Goal: Transaction & Acquisition: Book appointment/travel/reservation

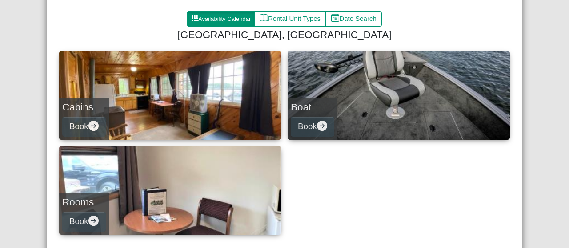
scroll to position [92, 0]
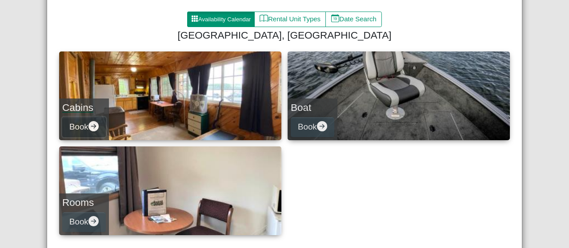
click at [92, 125] on icon "arrow right circle fill" at bounding box center [93, 126] width 10 height 10
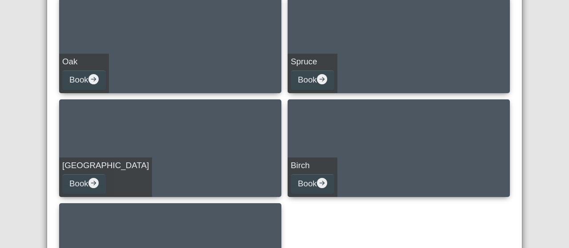
scroll to position [348, 0]
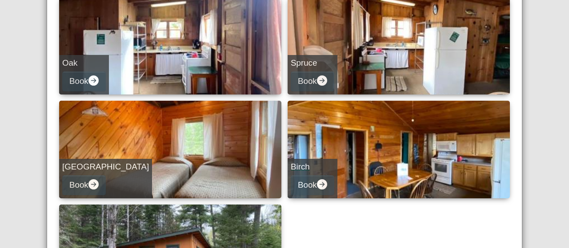
click at [371, 136] on link "Birch Book" at bounding box center [398, 150] width 222 height 98
select select "*"
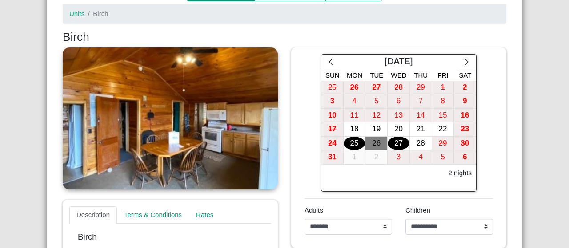
scroll to position [116, 0]
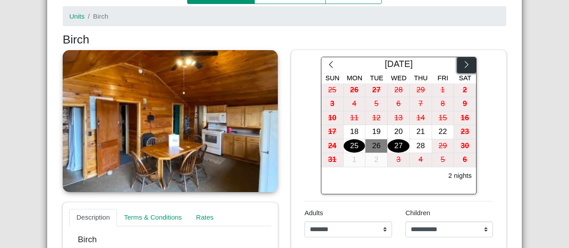
click at [462, 63] on icon "chevron right" at bounding box center [466, 64] width 8 height 8
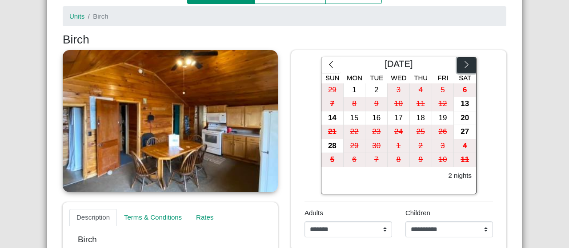
click at [462, 63] on icon "chevron right" at bounding box center [466, 64] width 8 height 8
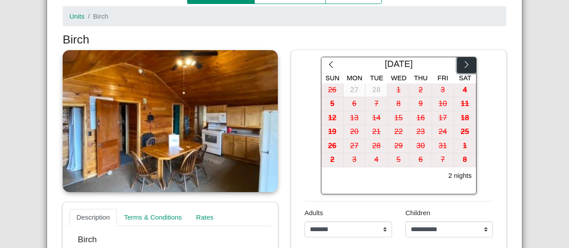
click at [462, 63] on icon "chevron right" at bounding box center [466, 64] width 8 height 8
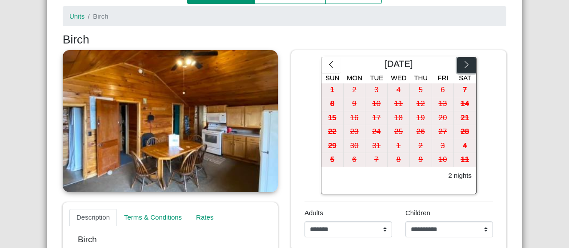
click at [462, 63] on icon "chevron right" at bounding box center [466, 64] width 8 height 8
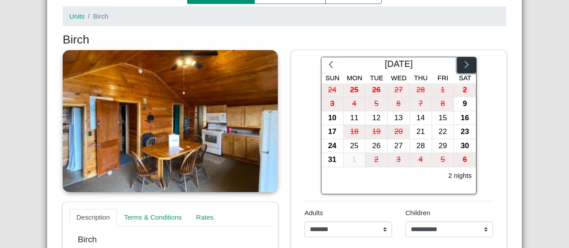
click at [462, 63] on icon "chevron right" at bounding box center [466, 64] width 8 height 8
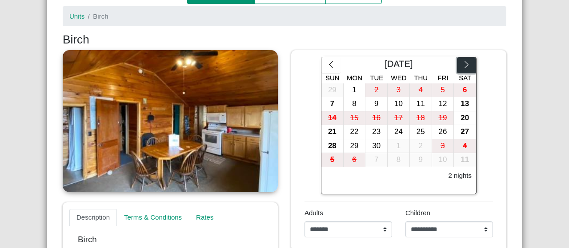
click at [462, 63] on icon "chevron right" at bounding box center [466, 64] width 8 height 8
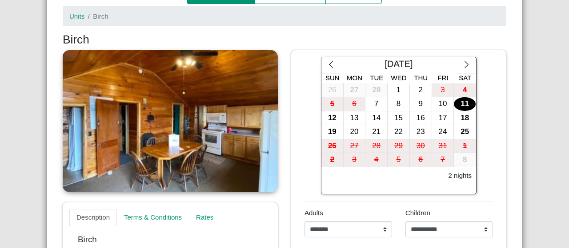
click at [458, 102] on div "11" at bounding box center [465, 104] width 22 height 14
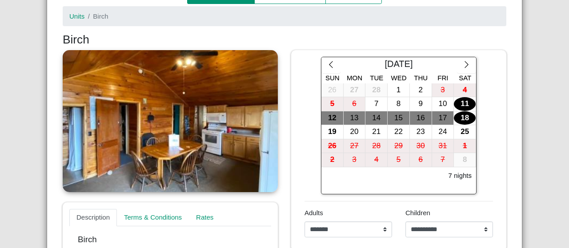
click at [460, 117] on div "18" at bounding box center [465, 119] width 22 height 14
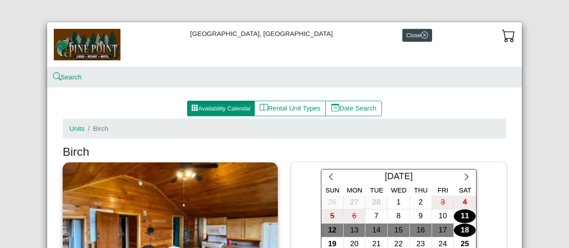
scroll to position [0, 0]
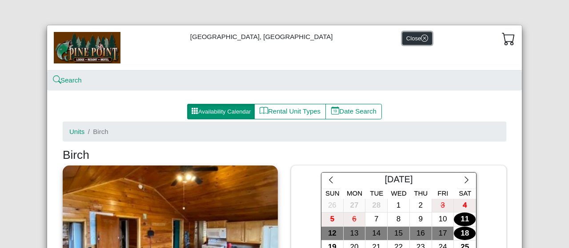
click at [421, 41] on icon "x circle" at bounding box center [424, 38] width 7 height 7
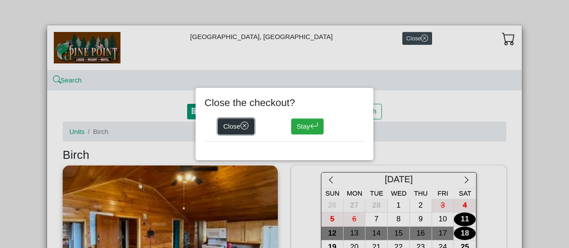
click at [231, 128] on button "Close" at bounding box center [236, 127] width 36 height 16
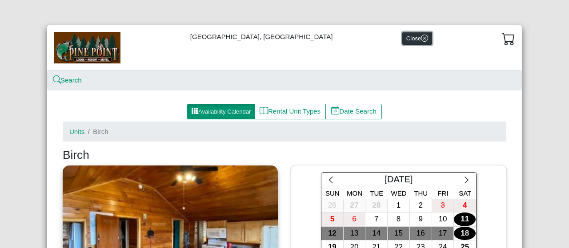
click at [421, 36] on icon "x circle" at bounding box center [424, 38] width 7 height 7
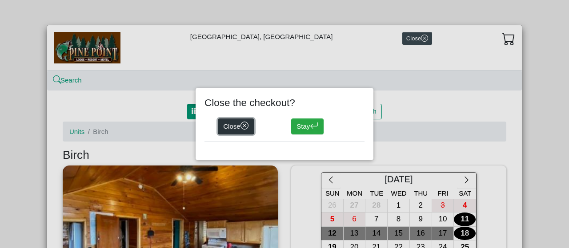
click at [237, 128] on button "Close" at bounding box center [236, 127] width 36 height 16
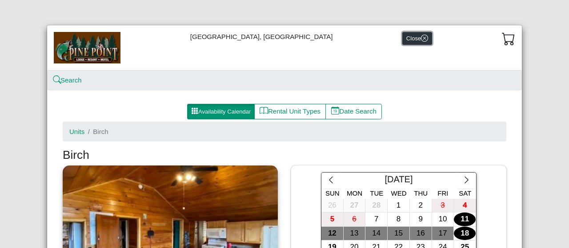
click at [421, 39] on icon "x circle" at bounding box center [424, 38] width 7 height 7
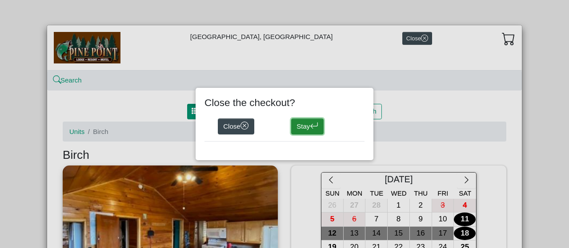
click at [303, 131] on button "Stay" at bounding box center [307, 127] width 32 height 16
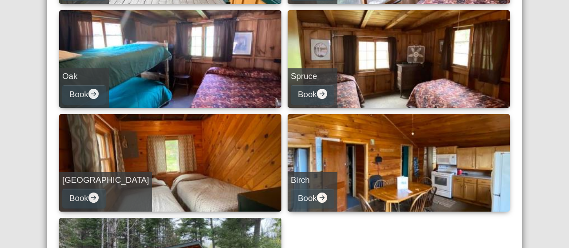
scroll to position [340, 0]
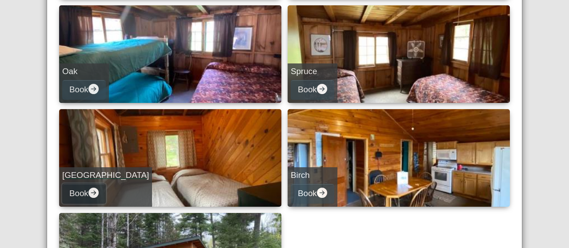
click at [92, 191] on icon "arrow right circle fill" at bounding box center [93, 193] width 10 height 10
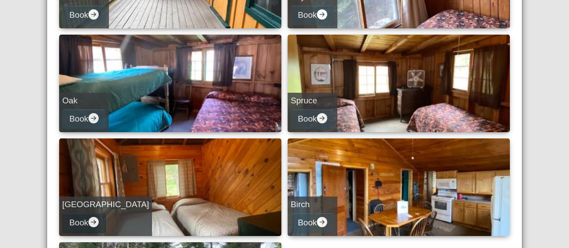
select select "*"
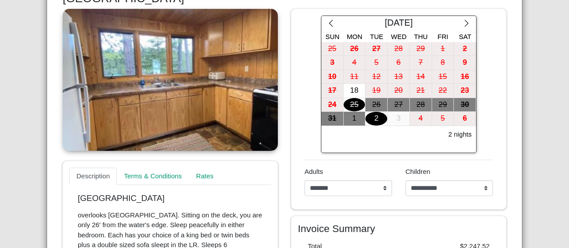
scroll to position [157, 0]
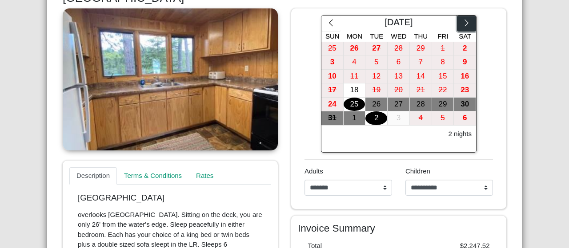
click at [462, 20] on icon "chevron right" at bounding box center [466, 23] width 8 height 8
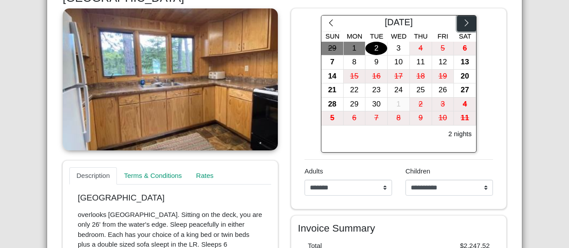
click at [462, 20] on icon "chevron right" at bounding box center [466, 23] width 8 height 8
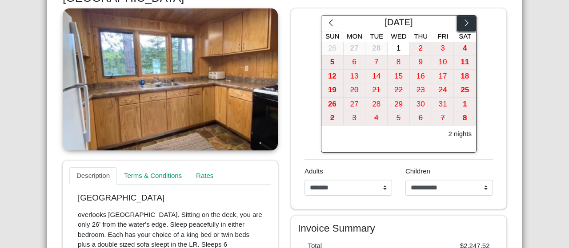
click at [462, 20] on icon "chevron right" at bounding box center [466, 23] width 8 height 8
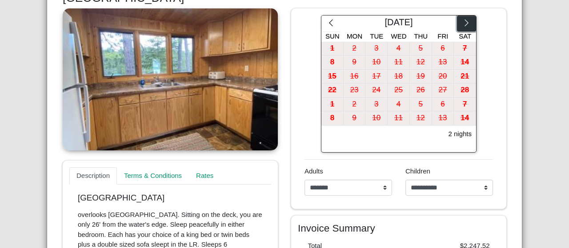
click at [462, 20] on icon "chevron right" at bounding box center [466, 23] width 8 height 8
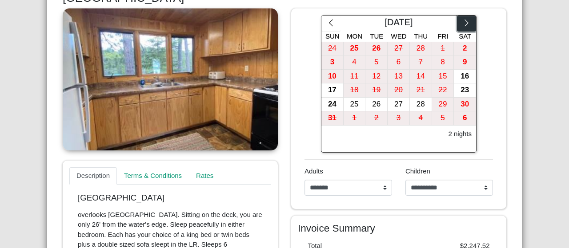
click at [462, 20] on icon "chevron right" at bounding box center [466, 23] width 8 height 8
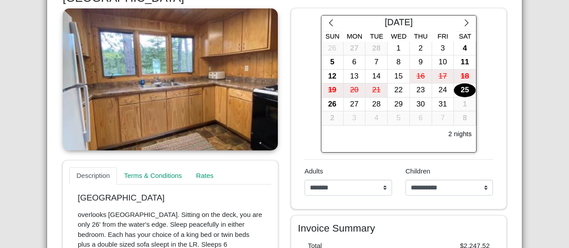
click at [461, 86] on div "25" at bounding box center [465, 91] width 22 height 14
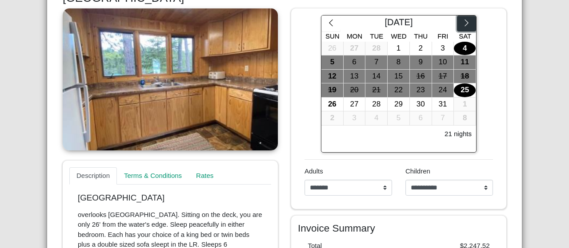
click at [462, 26] on icon "chevron right" at bounding box center [466, 23] width 8 height 8
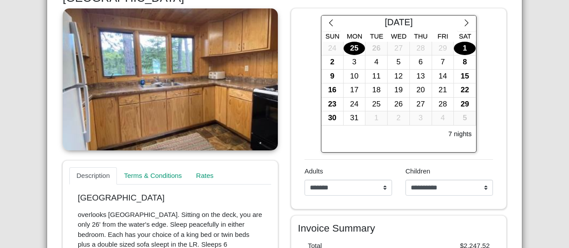
click at [462, 48] on div "1" at bounding box center [465, 49] width 22 height 14
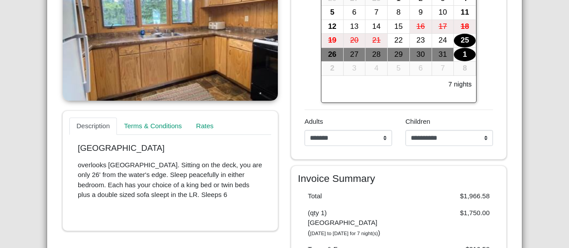
scroll to position [207, 0]
click at [211, 122] on link "Rates" at bounding box center [205, 126] width 32 height 18
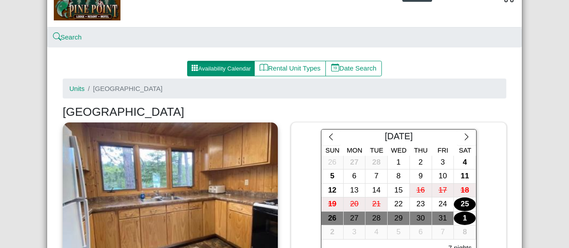
scroll to position [44, 0]
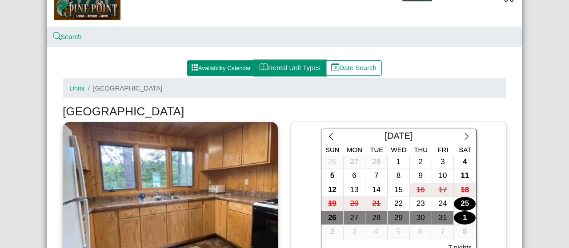
click at [302, 67] on button "Rental Unit Types" at bounding box center [290, 68] width 72 height 16
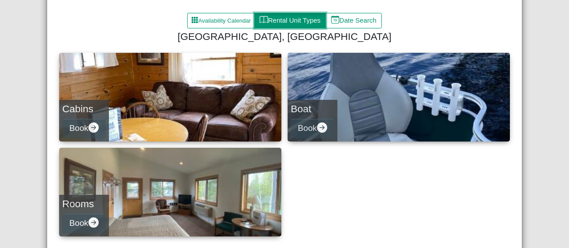
scroll to position [92, 0]
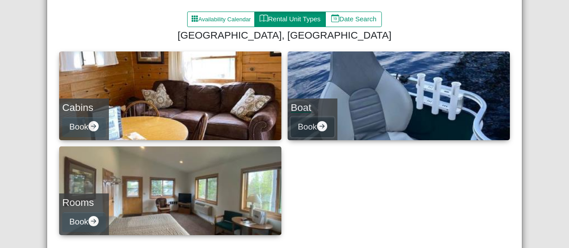
click at [298, 125] on button "Book" at bounding box center [313, 127] width 44 height 20
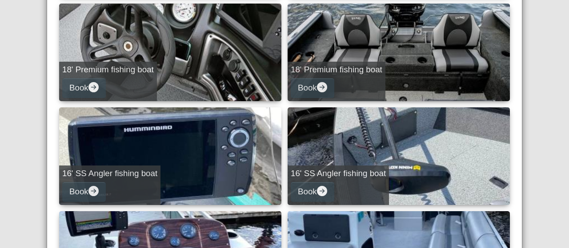
scroll to position [327, 0]
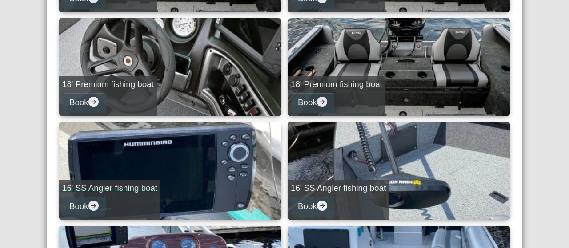
click at [117, 201] on div "16' SS Angler fishing boat Book" at bounding box center [109, 200] width 101 height 40
select select "*"
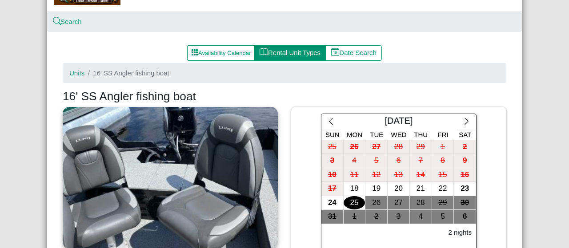
scroll to position [58, 0]
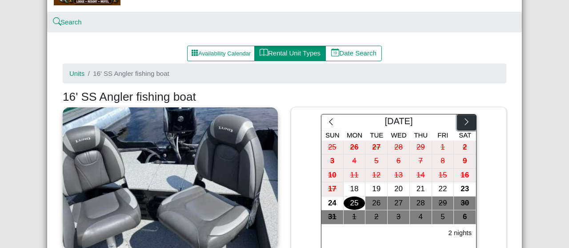
click at [463, 120] on icon "chevron right" at bounding box center [466, 122] width 8 height 8
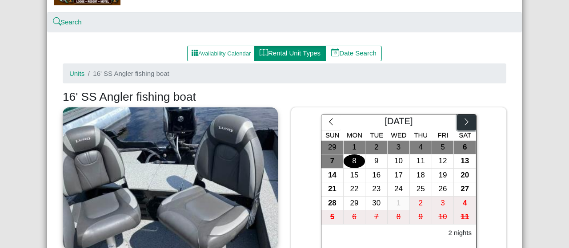
click at [463, 120] on icon "chevron right" at bounding box center [466, 122] width 8 height 8
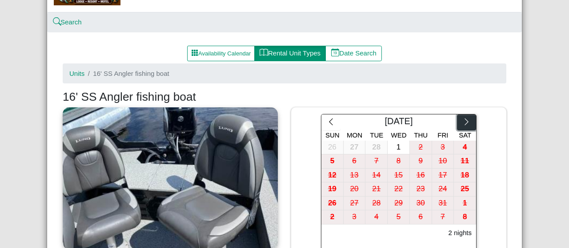
click at [463, 120] on icon "chevron right" at bounding box center [466, 122] width 8 height 8
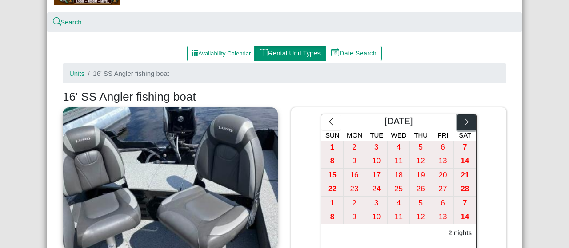
click at [463, 120] on icon "chevron right" at bounding box center [466, 122] width 8 height 8
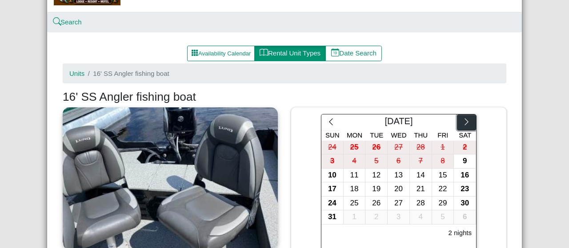
click at [463, 120] on icon "chevron right" at bounding box center [466, 122] width 8 height 8
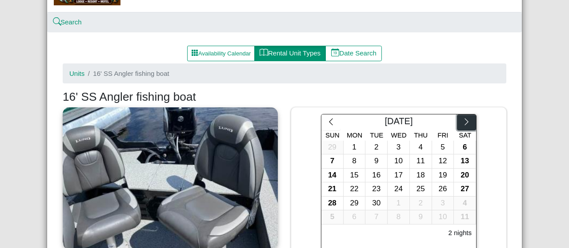
click at [463, 120] on icon "chevron right" at bounding box center [466, 122] width 8 height 8
click at [461, 164] on div "11" at bounding box center [465, 162] width 22 height 14
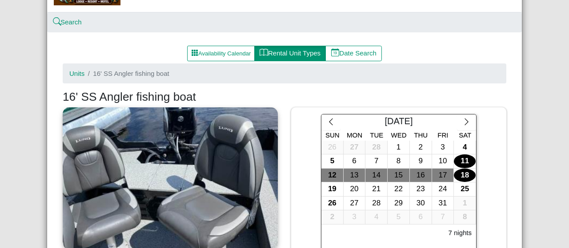
click at [461, 175] on div "18" at bounding box center [465, 176] width 22 height 14
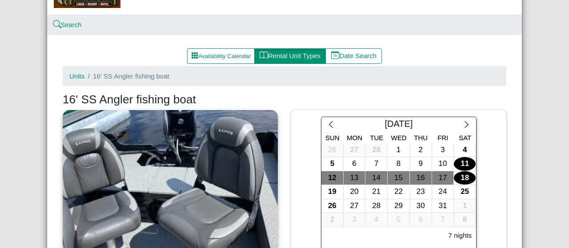
scroll to position [0, 0]
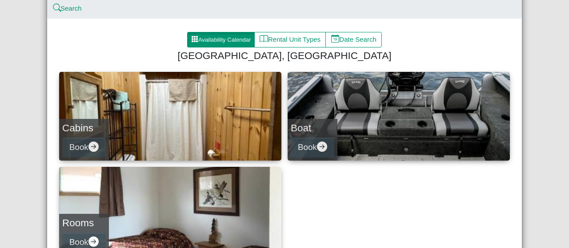
scroll to position [73, 0]
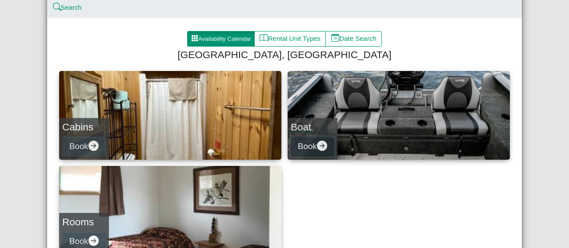
click at [301, 141] on button "Book" at bounding box center [313, 147] width 44 height 20
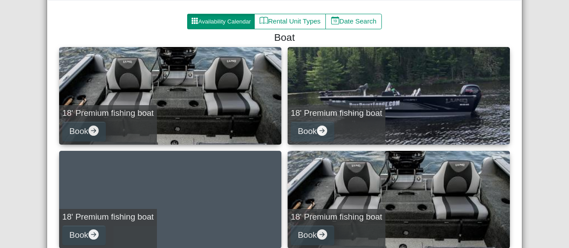
scroll to position [91, 0]
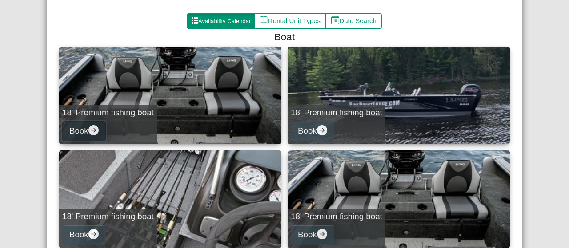
click at [86, 131] on button "Book" at bounding box center [84, 131] width 44 height 20
select select "*"
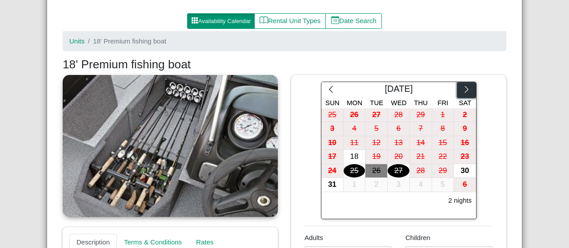
click at [464, 92] on icon "chevron right" at bounding box center [466, 89] width 4 height 7
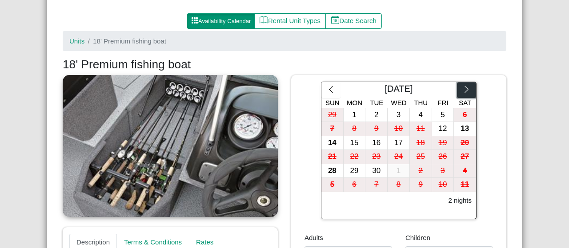
click at [464, 92] on icon "chevron right" at bounding box center [466, 89] width 4 height 7
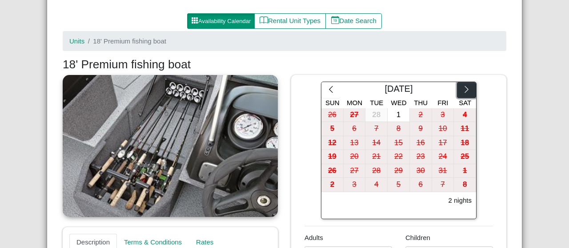
click at [464, 92] on icon "chevron right" at bounding box center [466, 89] width 4 height 7
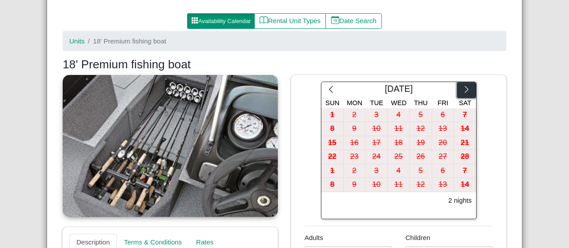
click at [464, 92] on icon "chevron right" at bounding box center [466, 89] width 4 height 7
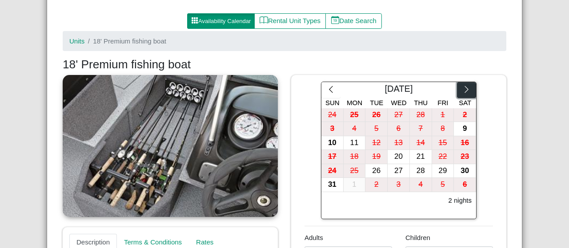
click at [464, 92] on icon "chevron right" at bounding box center [466, 89] width 4 height 7
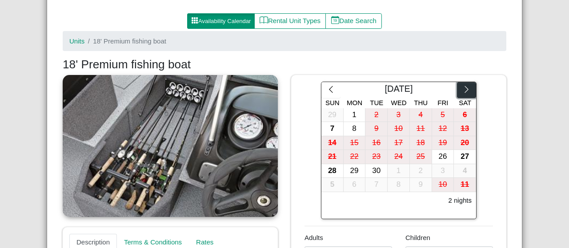
click at [464, 92] on icon "chevron right" at bounding box center [466, 89] width 4 height 7
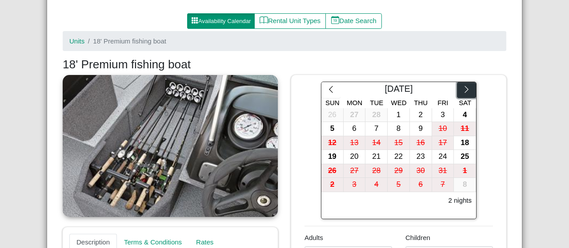
click at [464, 92] on icon "chevron right" at bounding box center [466, 89] width 4 height 7
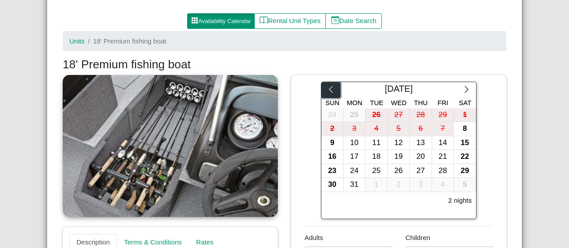
click at [329, 90] on icon "chevron left" at bounding box center [331, 89] width 8 height 8
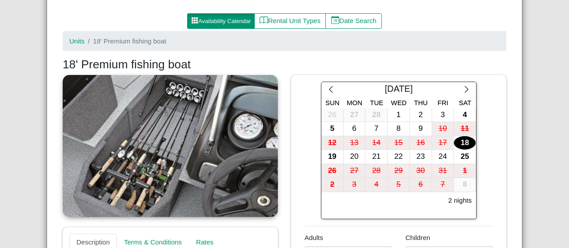
click at [462, 143] on div "18" at bounding box center [465, 143] width 22 height 14
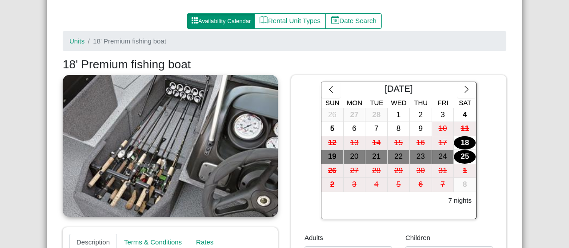
click at [461, 154] on div "25" at bounding box center [465, 157] width 22 height 14
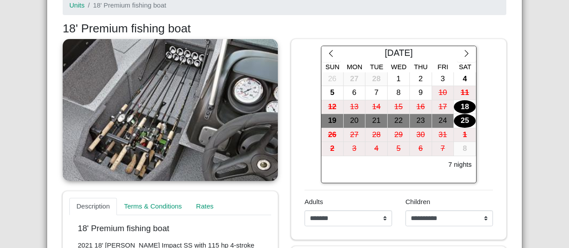
scroll to position [126, 0]
click at [108, 52] on link at bounding box center [170, 111] width 215 height 142
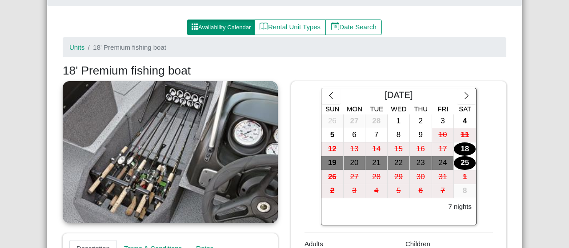
scroll to position [84, 0]
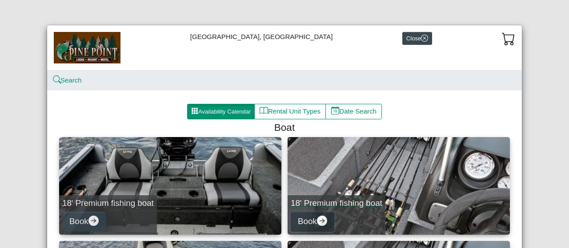
click at [322, 223] on icon "arrow right circle fill" at bounding box center [322, 221] width 10 height 10
select select "*"
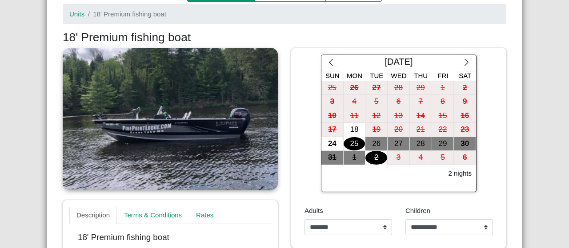
scroll to position [116, 0]
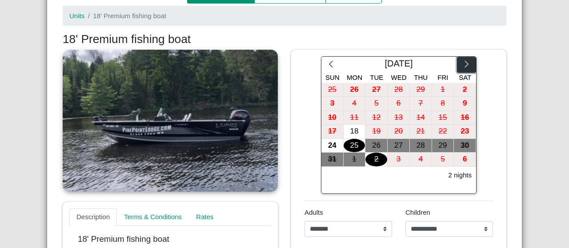
click at [466, 62] on icon "chevron right" at bounding box center [466, 64] width 8 height 8
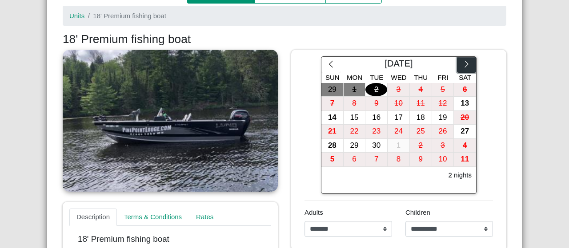
click at [466, 62] on icon "chevron right" at bounding box center [466, 64] width 8 height 8
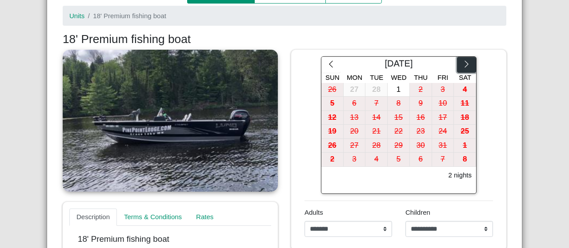
click at [466, 62] on icon "chevron right" at bounding box center [466, 64] width 8 height 8
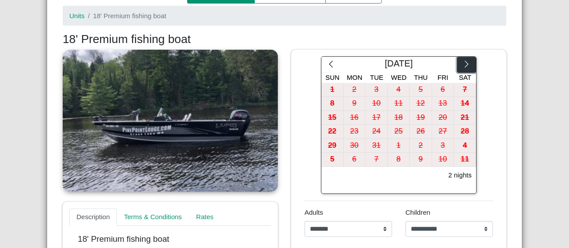
click at [466, 62] on icon "chevron right" at bounding box center [466, 64] width 8 height 8
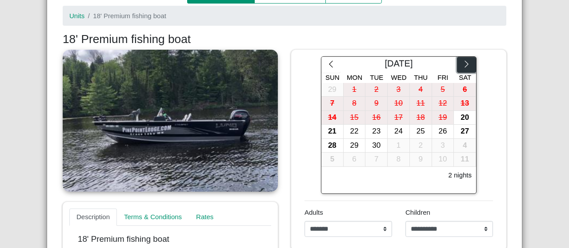
click at [466, 62] on icon "chevron right" at bounding box center [466, 64] width 8 height 8
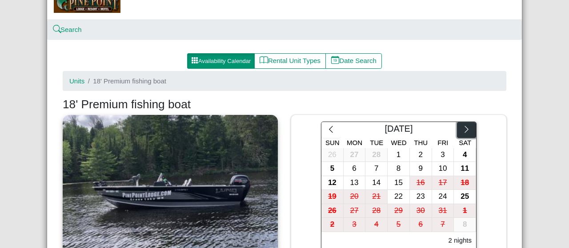
scroll to position [50, 0]
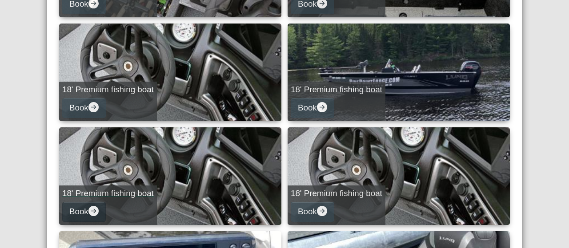
scroll to position [215, 0]
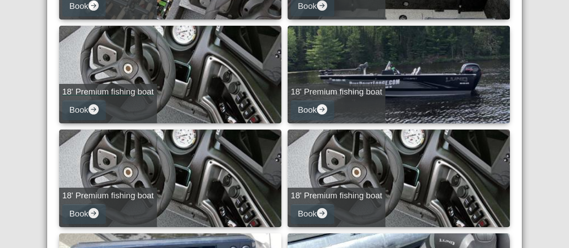
click at [137, 56] on link "18' Premium fishing boat Book" at bounding box center [170, 75] width 222 height 98
select select "*"
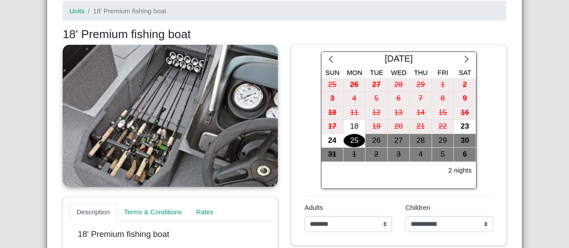
scroll to position [118, 0]
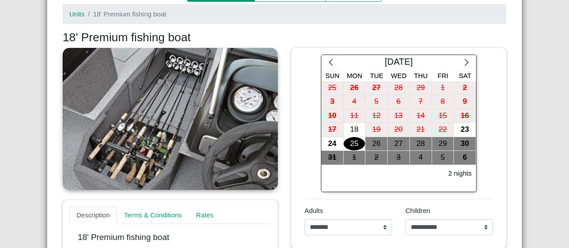
drag, startPoint x: 490, startPoint y: 43, endPoint x: 490, endPoint y: 36, distance: 7.6
click at [490, 36] on h3 "18' Premium fishing boat" at bounding box center [284, 38] width 443 height 14
click at [462, 66] on icon "chevron right" at bounding box center [466, 62] width 8 height 8
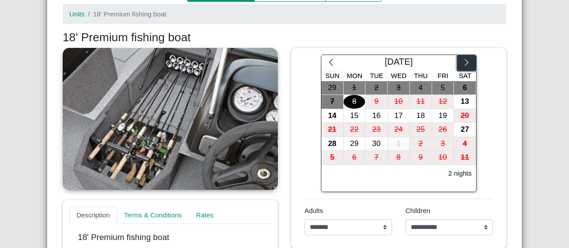
click at [462, 66] on icon "chevron right" at bounding box center [466, 62] width 8 height 8
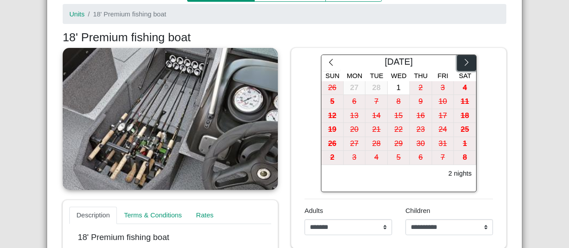
click at [462, 66] on icon "chevron right" at bounding box center [466, 62] width 8 height 8
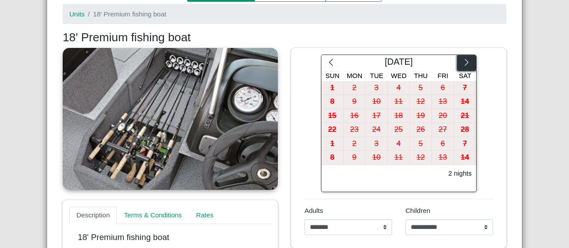
click at [462, 66] on icon "chevron right" at bounding box center [466, 62] width 8 height 8
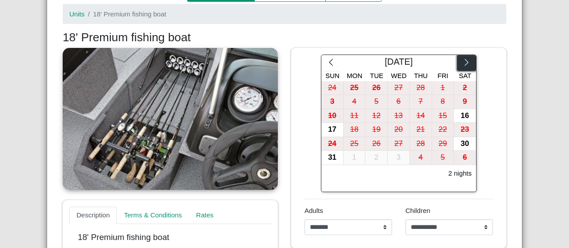
click at [462, 66] on icon "chevron right" at bounding box center [466, 62] width 8 height 8
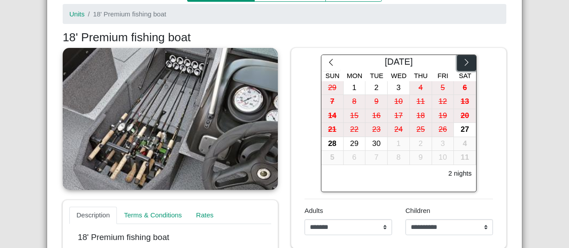
click at [462, 66] on icon "chevron right" at bounding box center [466, 62] width 8 height 8
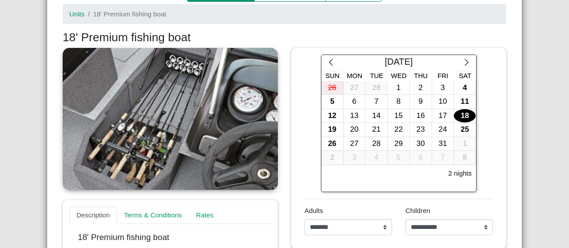
click at [461, 113] on div "18" at bounding box center [465, 116] width 22 height 14
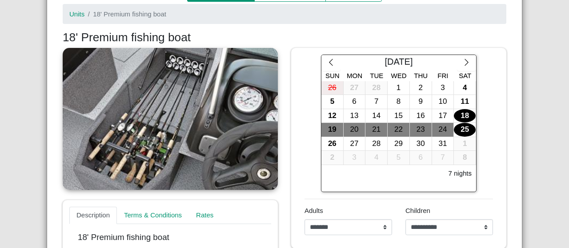
click at [460, 128] on div "25" at bounding box center [465, 130] width 22 height 14
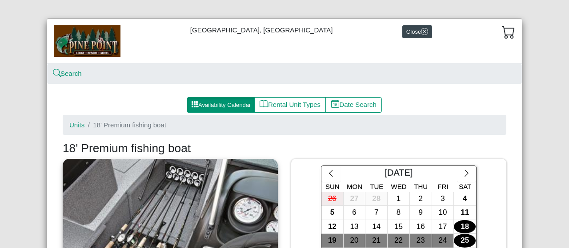
scroll to position [0, 0]
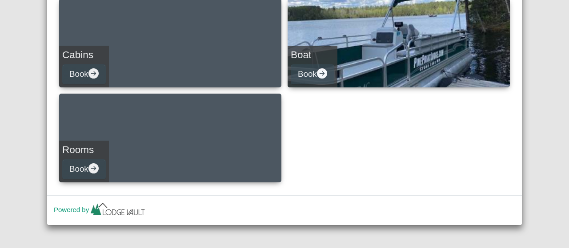
scroll to position [146, 0]
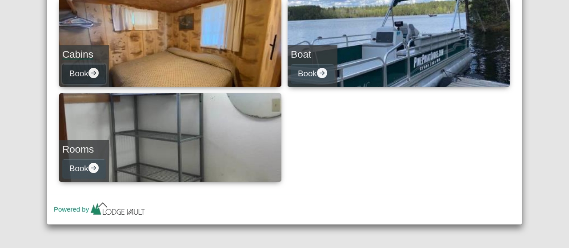
click at [93, 75] on icon "arrow right circle fill" at bounding box center [93, 73] width 10 height 10
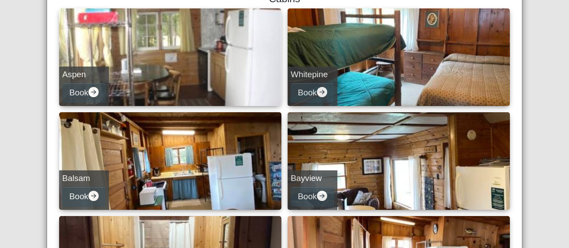
scroll to position [129, 0]
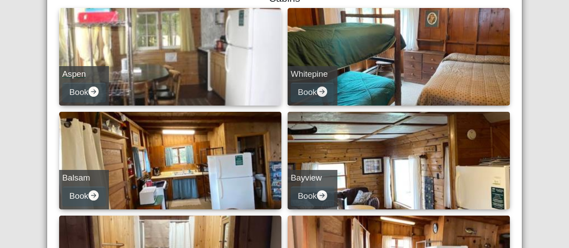
click at [91, 79] on div "Aspen Book" at bounding box center [84, 86] width 50 height 40
select select "*"
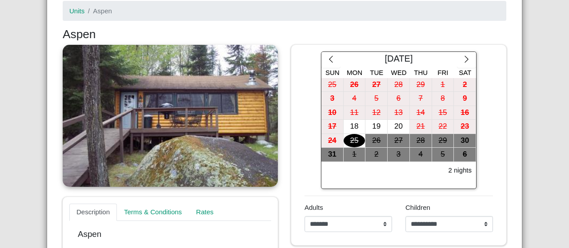
scroll to position [120, 0]
click at [467, 58] on button "button" at bounding box center [466, 60] width 19 height 16
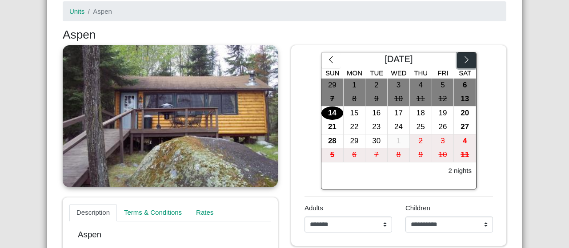
click at [467, 58] on button "button" at bounding box center [466, 60] width 19 height 16
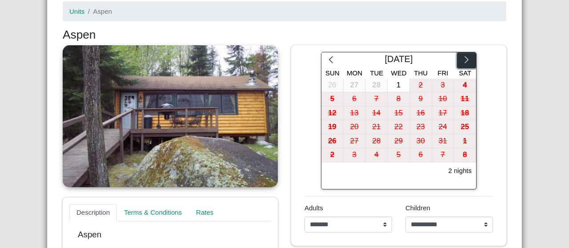
click at [467, 58] on button "button" at bounding box center [466, 60] width 19 height 16
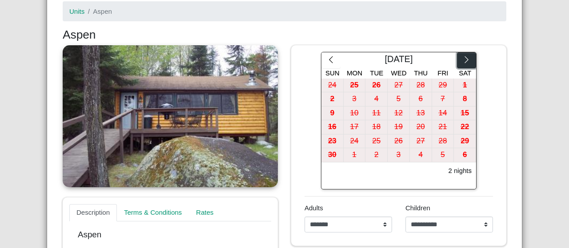
click at [467, 58] on button "button" at bounding box center [466, 60] width 19 height 16
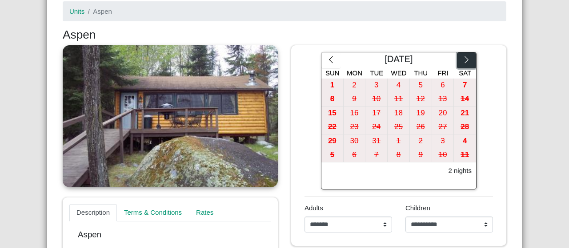
click at [467, 58] on button "button" at bounding box center [466, 60] width 19 height 16
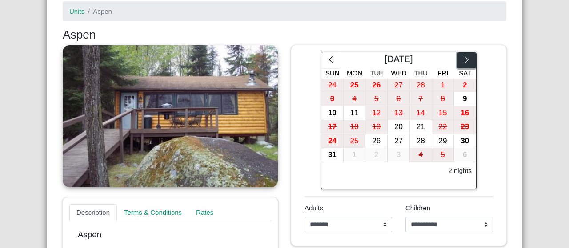
click at [467, 58] on button "button" at bounding box center [466, 60] width 19 height 16
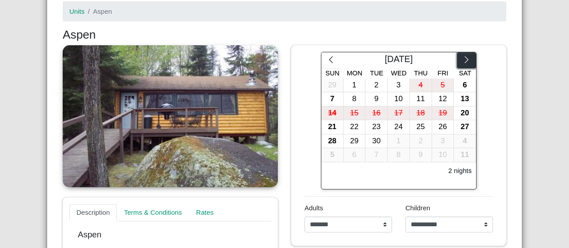
click at [467, 58] on button "button" at bounding box center [466, 60] width 19 height 16
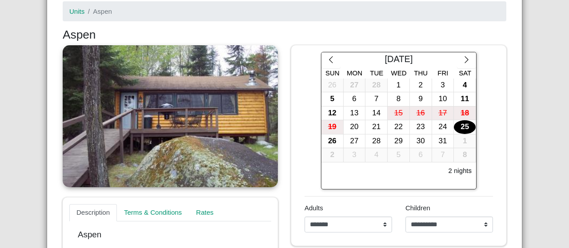
click at [460, 122] on div "25" at bounding box center [465, 127] width 22 height 14
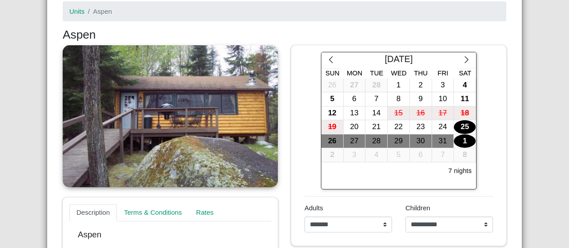
click at [466, 140] on div "1" at bounding box center [465, 142] width 22 height 14
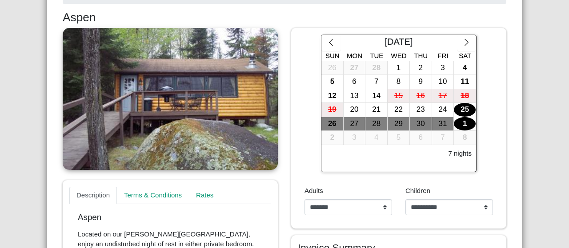
scroll to position [137, 0]
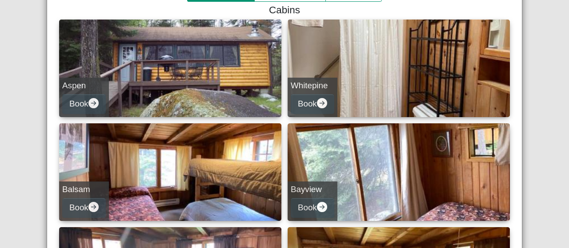
scroll to position [118, 0]
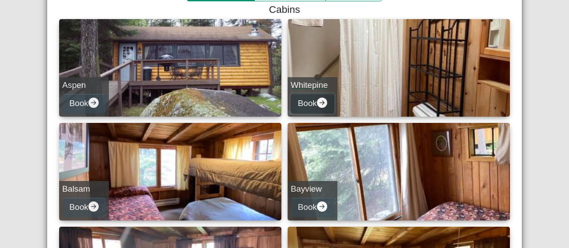
click at [319, 104] on icon "arrow right circle fill" at bounding box center [322, 103] width 10 height 10
select select "*"
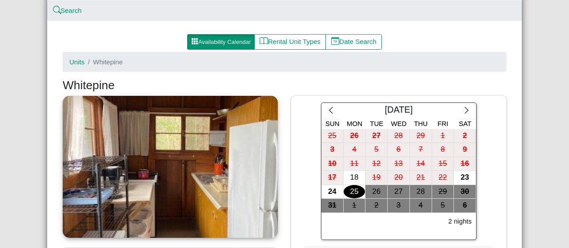
scroll to position [69, 0]
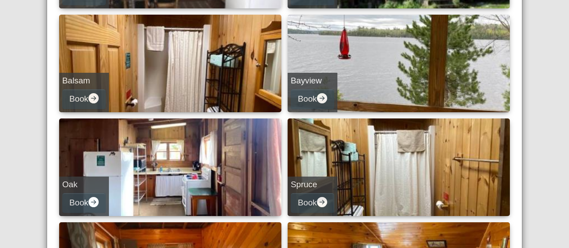
scroll to position [227, 0]
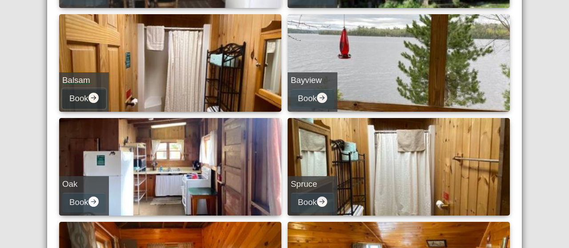
click at [79, 96] on button "Book" at bounding box center [84, 99] width 44 height 20
select select "*"
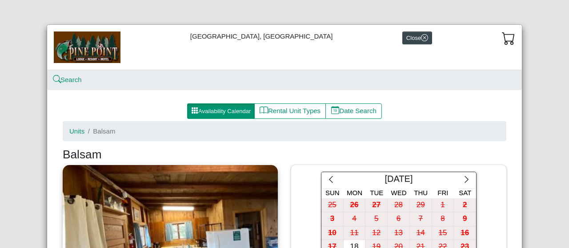
scroll to position [1, 0]
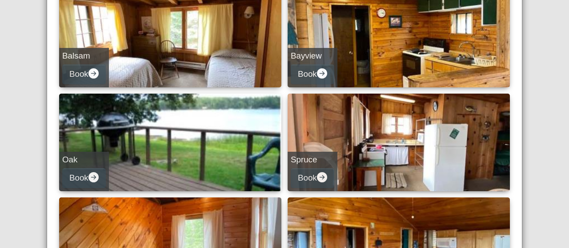
scroll to position [260, 0]
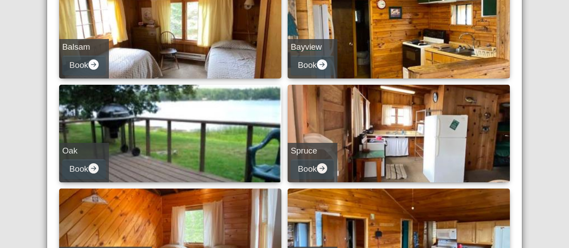
click at [307, 44] on h5 "Bayview" at bounding box center [313, 47] width 44 height 10
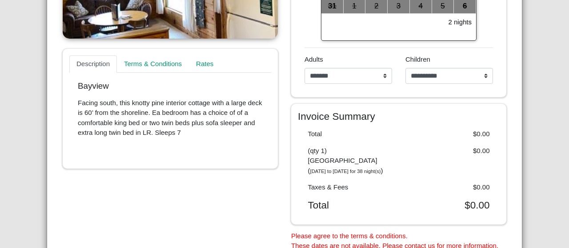
scroll to position [271, 0]
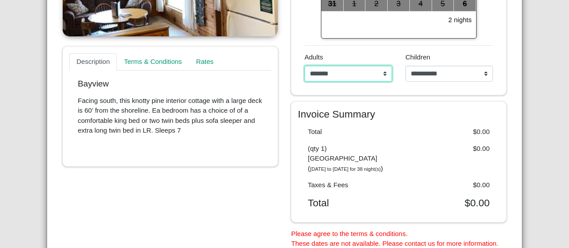
click at [383, 73] on select "**********" at bounding box center [348, 74] width 88 height 16
select select "*"
click at [304, 66] on select "**********" at bounding box center [348, 74] width 88 height 16
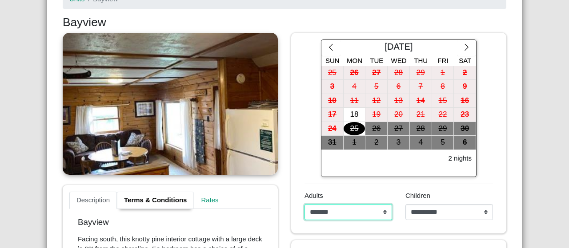
scroll to position [125, 0]
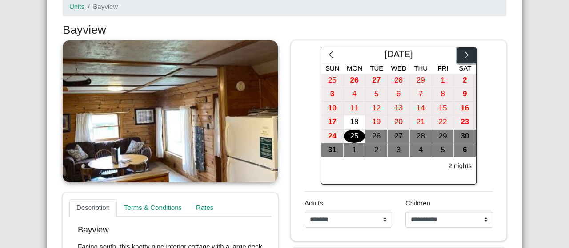
click at [462, 51] on icon "chevron right" at bounding box center [466, 55] width 8 height 8
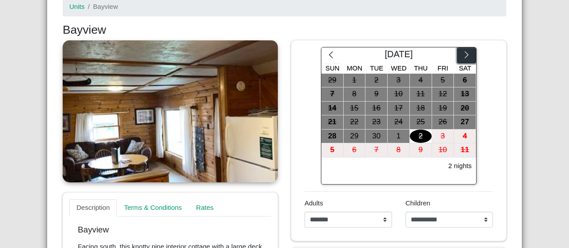
click at [462, 51] on icon "chevron right" at bounding box center [466, 55] width 8 height 8
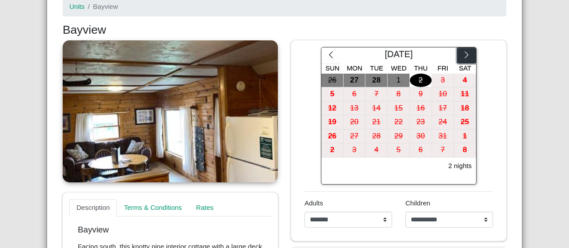
click at [462, 51] on icon "chevron right" at bounding box center [466, 55] width 8 height 8
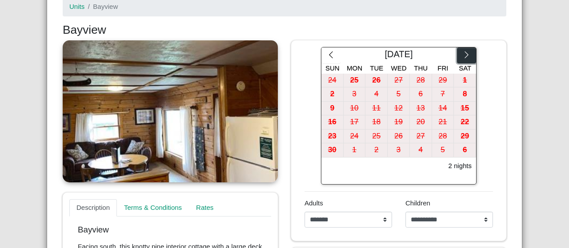
click at [462, 51] on icon "chevron right" at bounding box center [466, 55] width 8 height 8
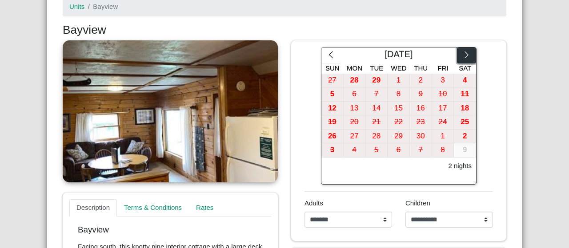
click at [462, 51] on icon "chevron right" at bounding box center [466, 55] width 8 height 8
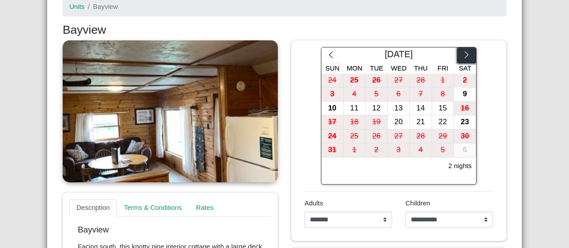
click at [462, 51] on icon "chevron right" at bounding box center [466, 55] width 8 height 8
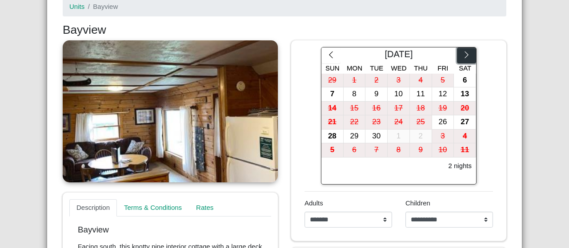
click at [462, 51] on icon "chevron right" at bounding box center [466, 55] width 8 height 8
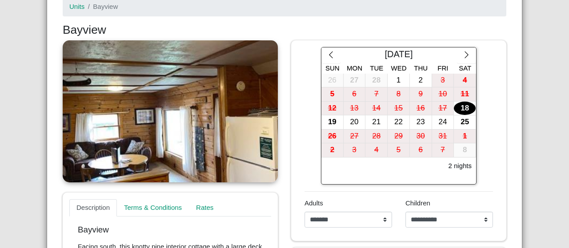
click at [462, 108] on div "18" at bounding box center [465, 109] width 22 height 14
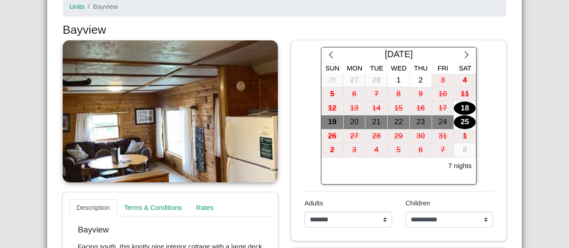
click at [462, 121] on div "25" at bounding box center [465, 123] width 22 height 14
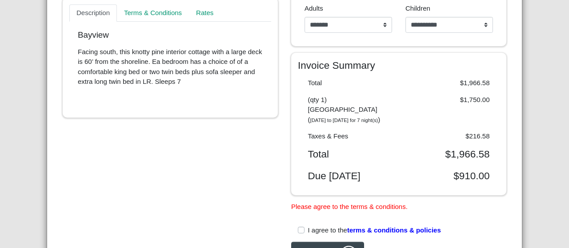
scroll to position [321, 0]
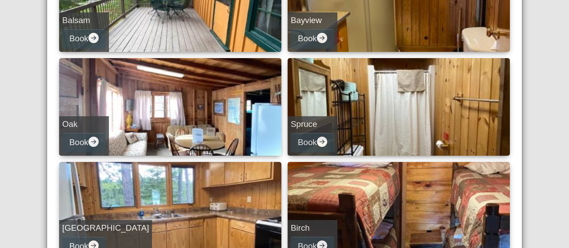
scroll to position [289, 0]
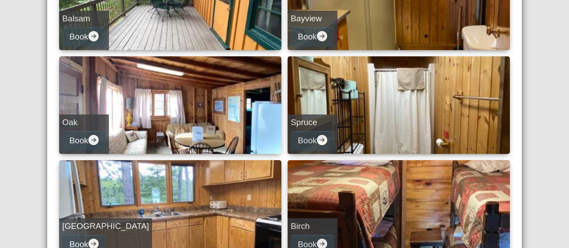
click at [77, 122] on h5 "Oak" at bounding box center [84, 123] width 44 height 10
select select "*"
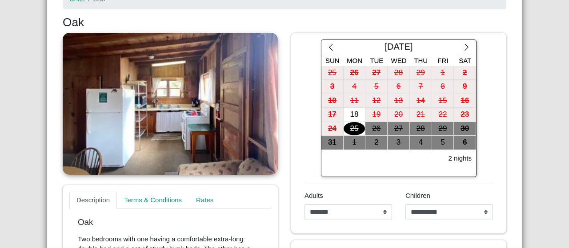
scroll to position [128, 0]
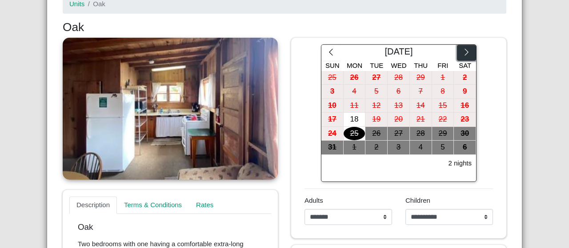
click at [467, 50] on button "button" at bounding box center [466, 53] width 19 height 16
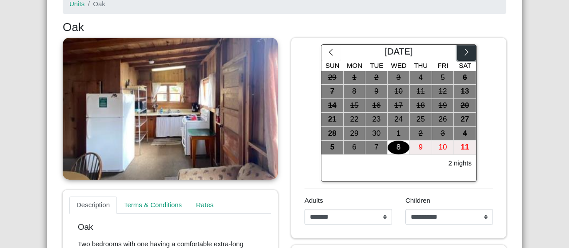
click at [467, 50] on button "button" at bounding box center [466, 53] width 19 height 16
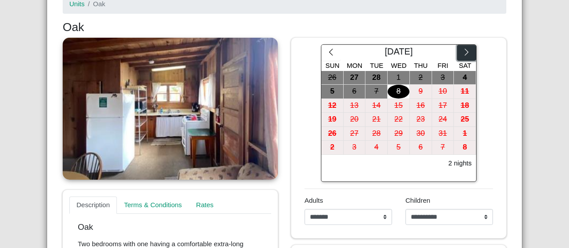
click at [467, 50] on button "button" at bounding box center [466, 53] width 19 height 16
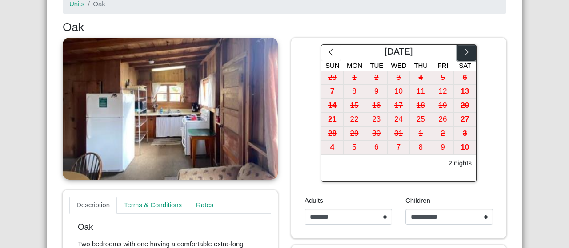
click at [467, 50] on button "button" at bounding box center [466, 53] width 19 height 16
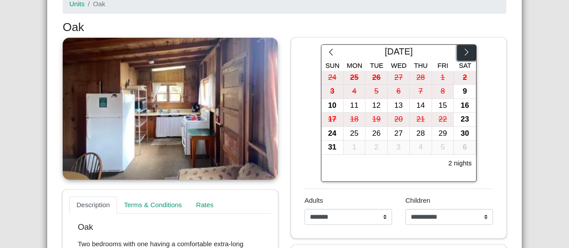
click at [467, 50] on button "button" at bounding box center [466, 53] width 19 height 16
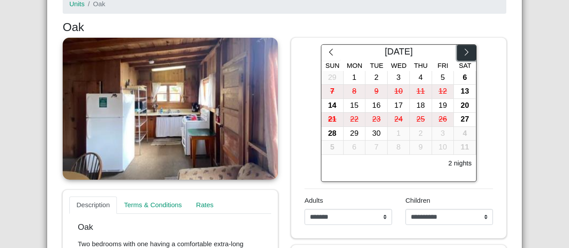
click at [467, 50] on button "button" at bounding box center [466, 53] width 19 height 16
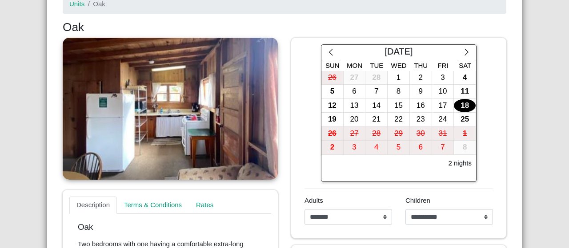
click at [464, 101] on div "18" at bounding box center [465, 106] width 22 height 14
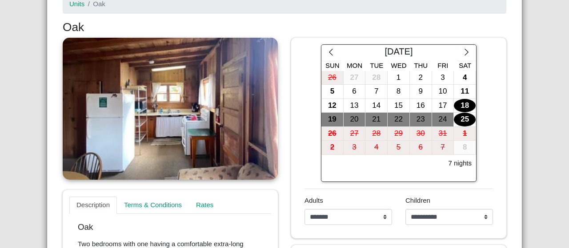
click at [462, 114] on div "25" at bounding box center [465, 120] width 22 height 14
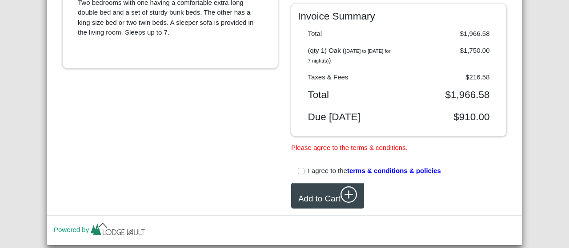
scroll to position [371, 0]
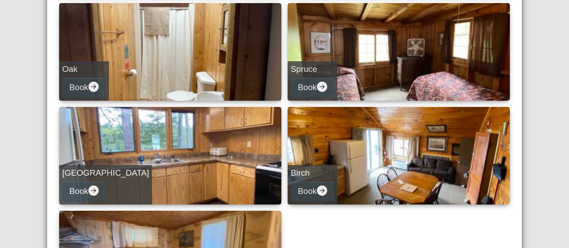
scroll to position [340, 0]
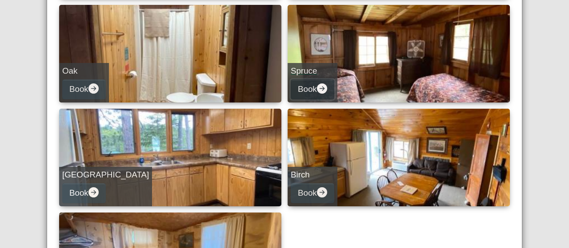
click at [311, 80] on button "Book" at bounding box center [313, 90] width 44 height 20
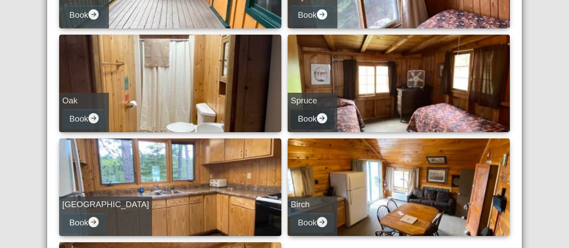
select select "*"
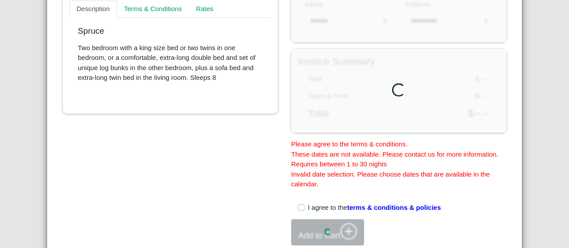
scroll to position [418, 0]
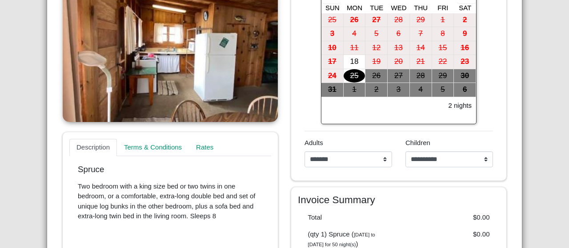
scroll to position [178, 0]
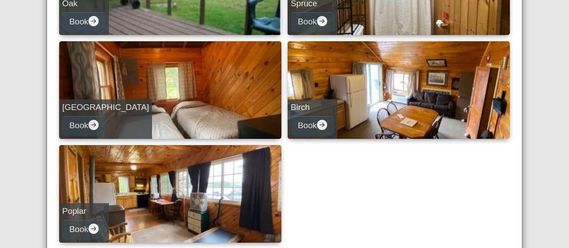
scroll to position [410, 0]
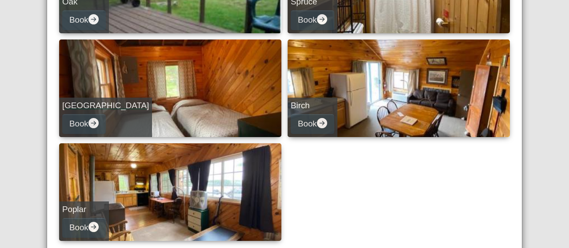
click at [75, 111] on div "Norway Book" at bounding box center [105, 118] width 93 height 40
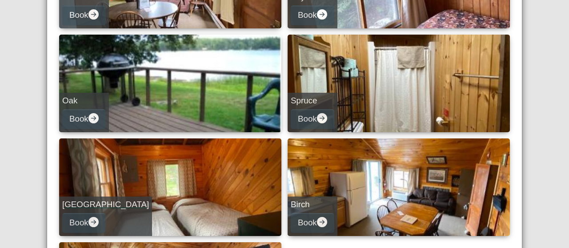
select select "*"
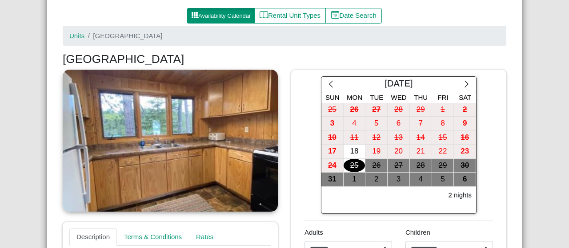
scroll to position [97, 0]
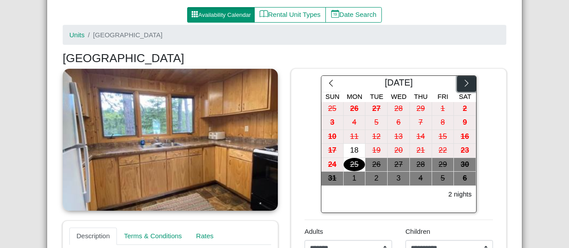
click at [465, 82] on icon "chevron right" at bounding box center [466, 83] width 8 height 8
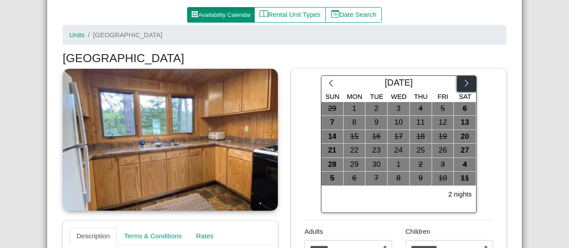
click at [465, 82] on icon "chevron right" at bounding box center [466, 83] width 8 height 8
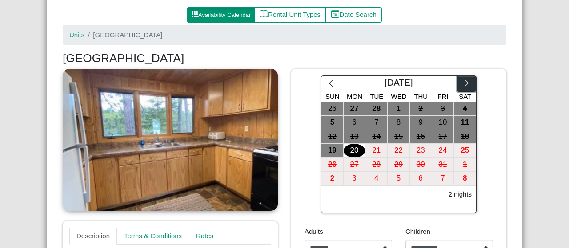
click at [465, 82] on icon "chevron right" at bounding box center [466, 83] width 8 height 8
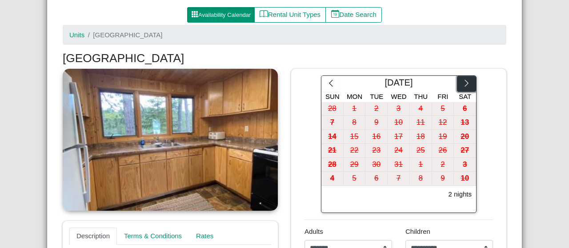
click at [465, 82] on icon "chevron right" at bounding box center [466, 83] width 8 height 8
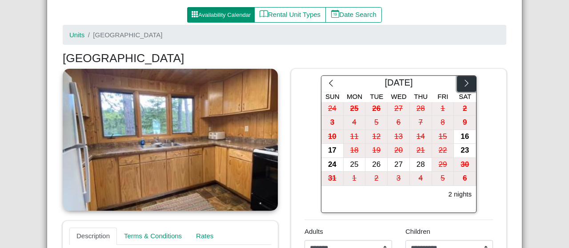
click at [465, 82] on icon "chevron right" at bounding box center [466, 83] width 8 height 8
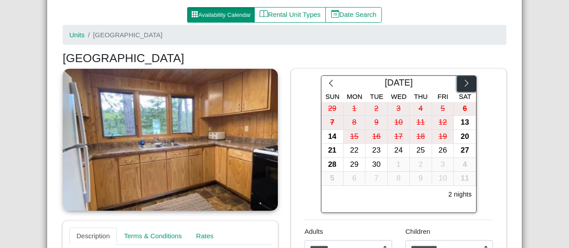
click at [465, 82] on icon "chevron right" at bounding box center [466, 83] width 8 height 8
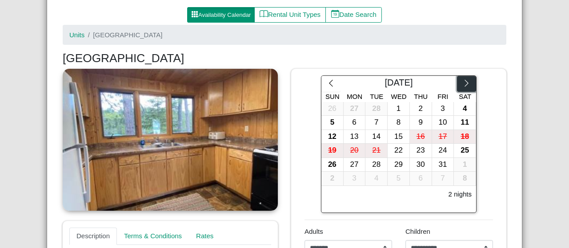
click at [465, 82] on icon "chevron right" at bounding box center [466, 83] width 8 height 8
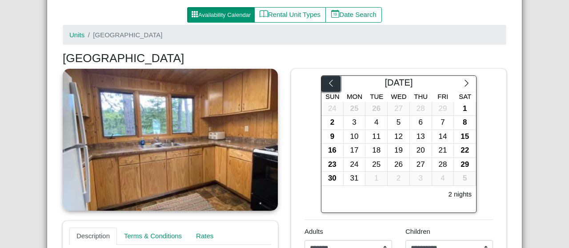
click at [327, 84] on icon "chevron left" at bounding box center [331, 83] width 8 height 8
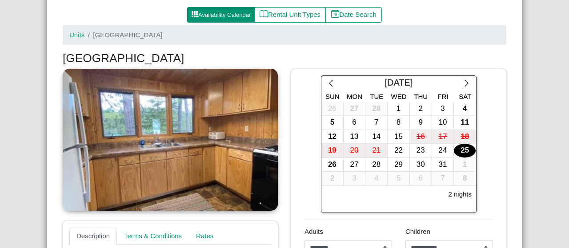
click at [459, 149] on div "25" at bounding box center [465, 151] width 22 height 14
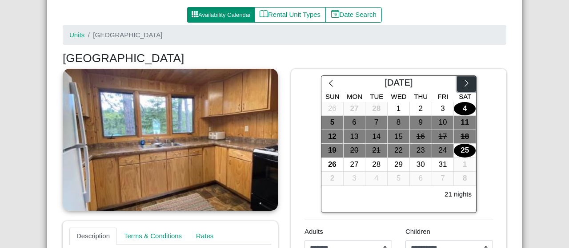
click at [464, 80] on icon "chevron right" at bounding box center [466, 83] width 4 height 7
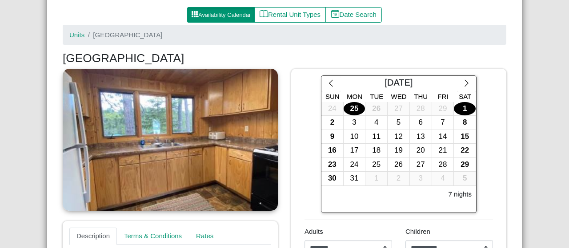
click at [458, 109] on div "1" at bounding box center [465, 109] width 22 height 14
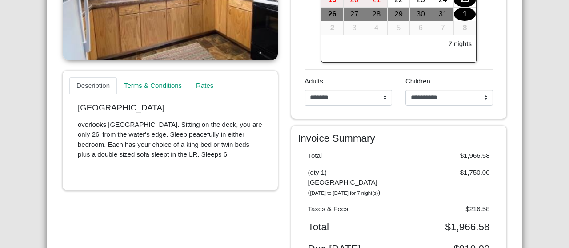
scroll to position [249, 0]
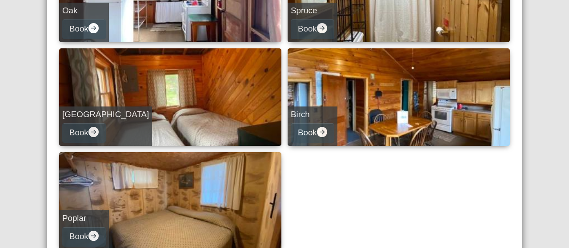
scroll to position [402, 0]
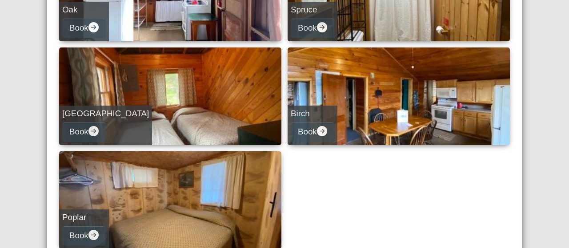
click at [331, 95] on link "Birch Book" at bounding box center [398, 97] width 222 height 98
select select "*"
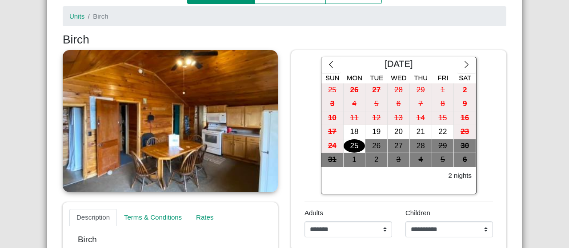
scroll to position [109, 0]
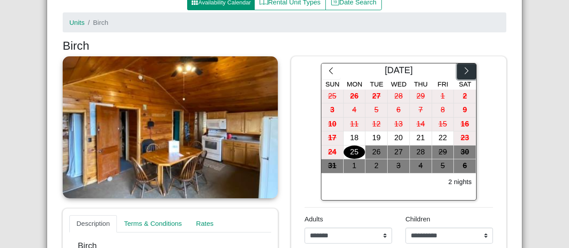
click at [465, 67] on icon "chevron right" at bounding box center [466, 71] width 8 height 8
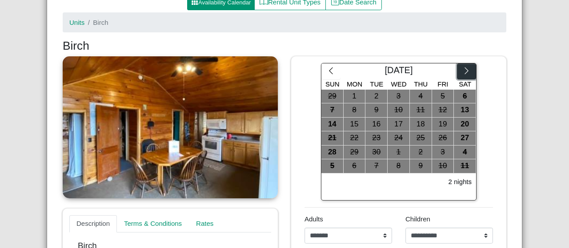
click at [465, 67] on icon "chevron right" at bounding box center [466, 71] width 8 height 8
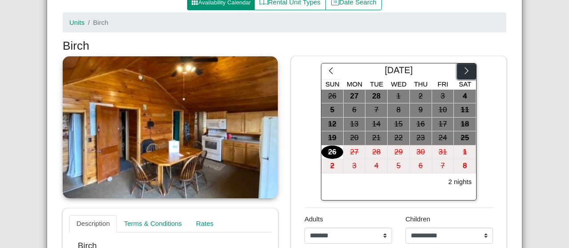
click at [465, 67] on icon "chevron right" at bounding box center [466, 71] width 8 height 8
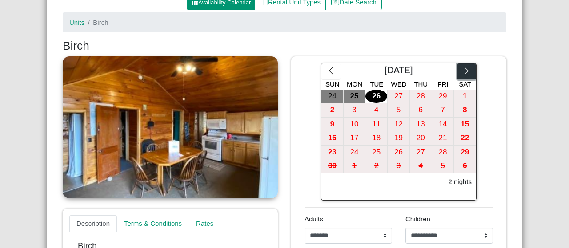
click at [465, 67] on icon "chevron right" at bounding box center [466, 71] width 8 height 8
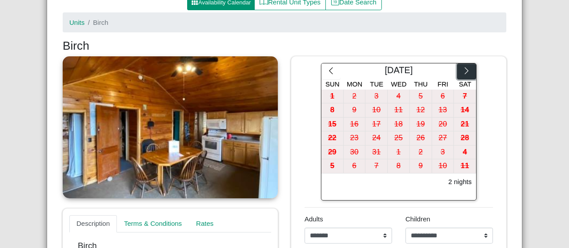
click at [465, 67] on icon "chevron right" at bounding box center [466, 71] width 8 height 8
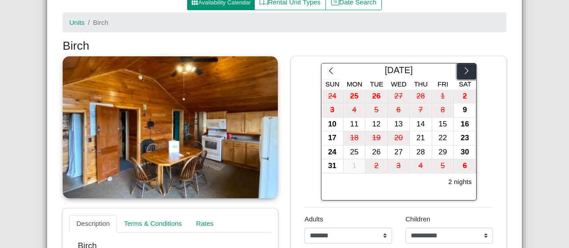
click at [465, 67] on icon "chevron right" at bounding box center [466, 71] width 8 height 8
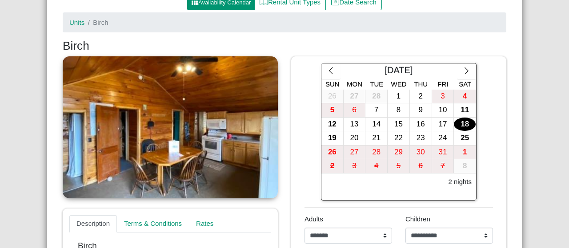
click at [459, 126] on div "18" at bounding box center [465, 125] width 22 height 14
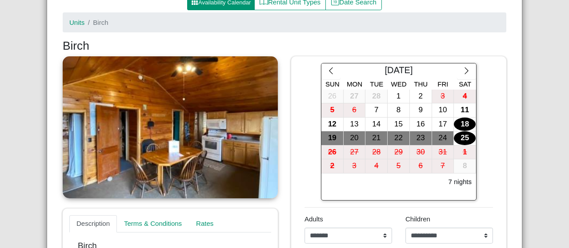
click at [460, 135] on div "25" at bounding box center [465, 139] width 22 height 14
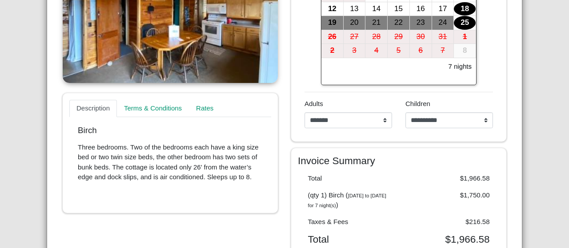
scroll to position [225, 0]
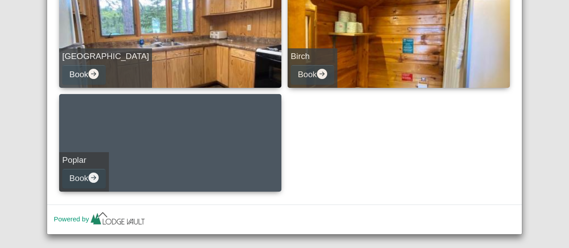
scroll to position [470, 0]
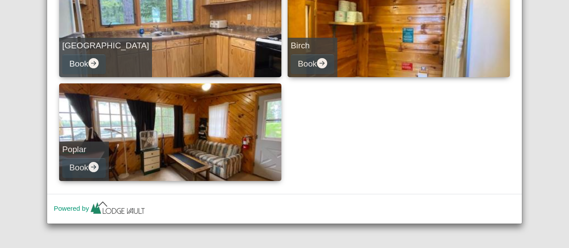
click at [72, 140] on link "Poplar Book" at bounding box center [170, 133] width 222 height 98
select select "*"
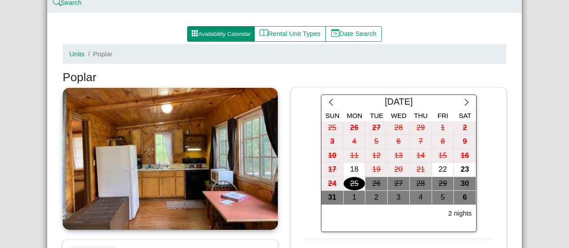
scroll to position [80, 0]
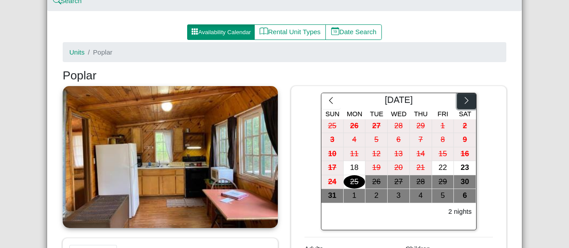
click at [465, 99] on icon "chevron right" at bounding box center [466, 100] width 8 height 8
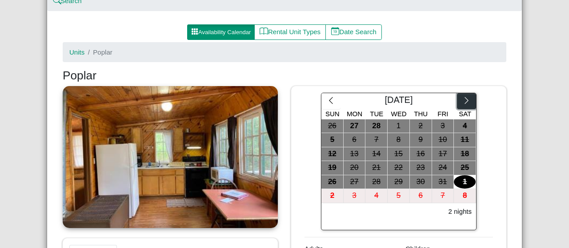
click at [465, 99] on icon "chevron right" at bounding box center [466, 100] width 8 height 8
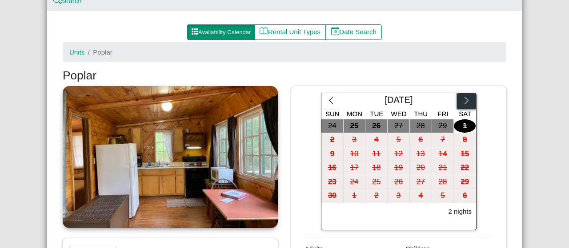
click at [465, 99] on icon "chevron right" at bounding box center [466, 100] width 8 height 8
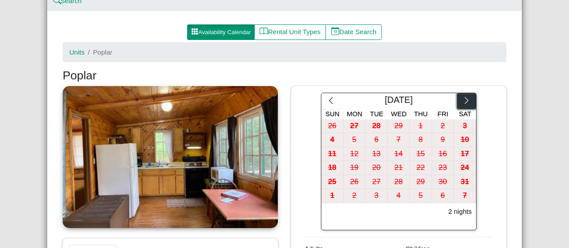
click at [465, 99] on icon "chevron right" at bounding box center [466, 100] width 8 height 8
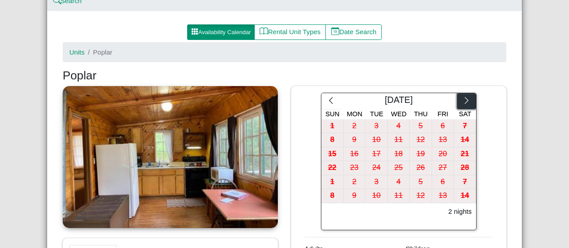
click at [465, 99] on icon "chevron right" at bounding box center [466, 100] width 8 height 8
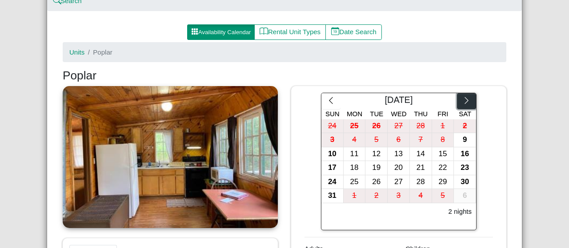
click at [465, 99] on icon "chevron right" at bounding box center [466, 100] width 8 height 8
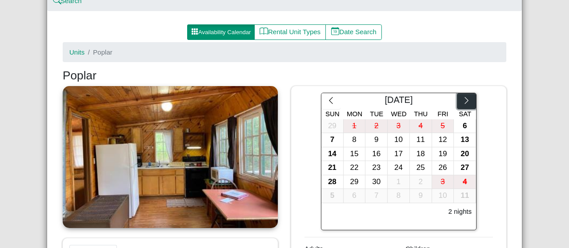
click at [465, 99] on icon "chevron right" at bounding box center [466, 100] width 8 height 8
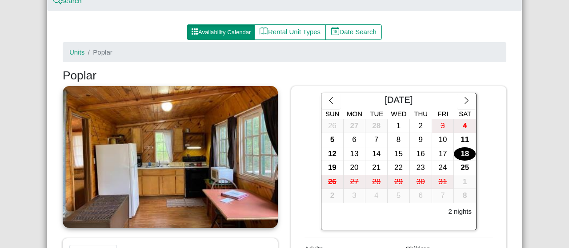
click at [460, 155] on div "18" at bounding box center [465, 155] width 22 height 14
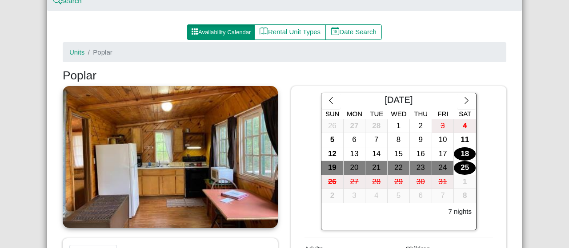
click at [463, 164] on div "25" at bounding box center [465, 168] width 22 height 14
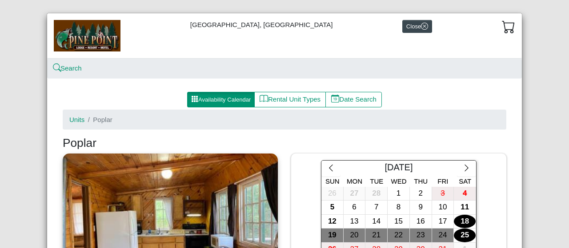
scroll to position [0, 0]
